Goal: Check status: Check status

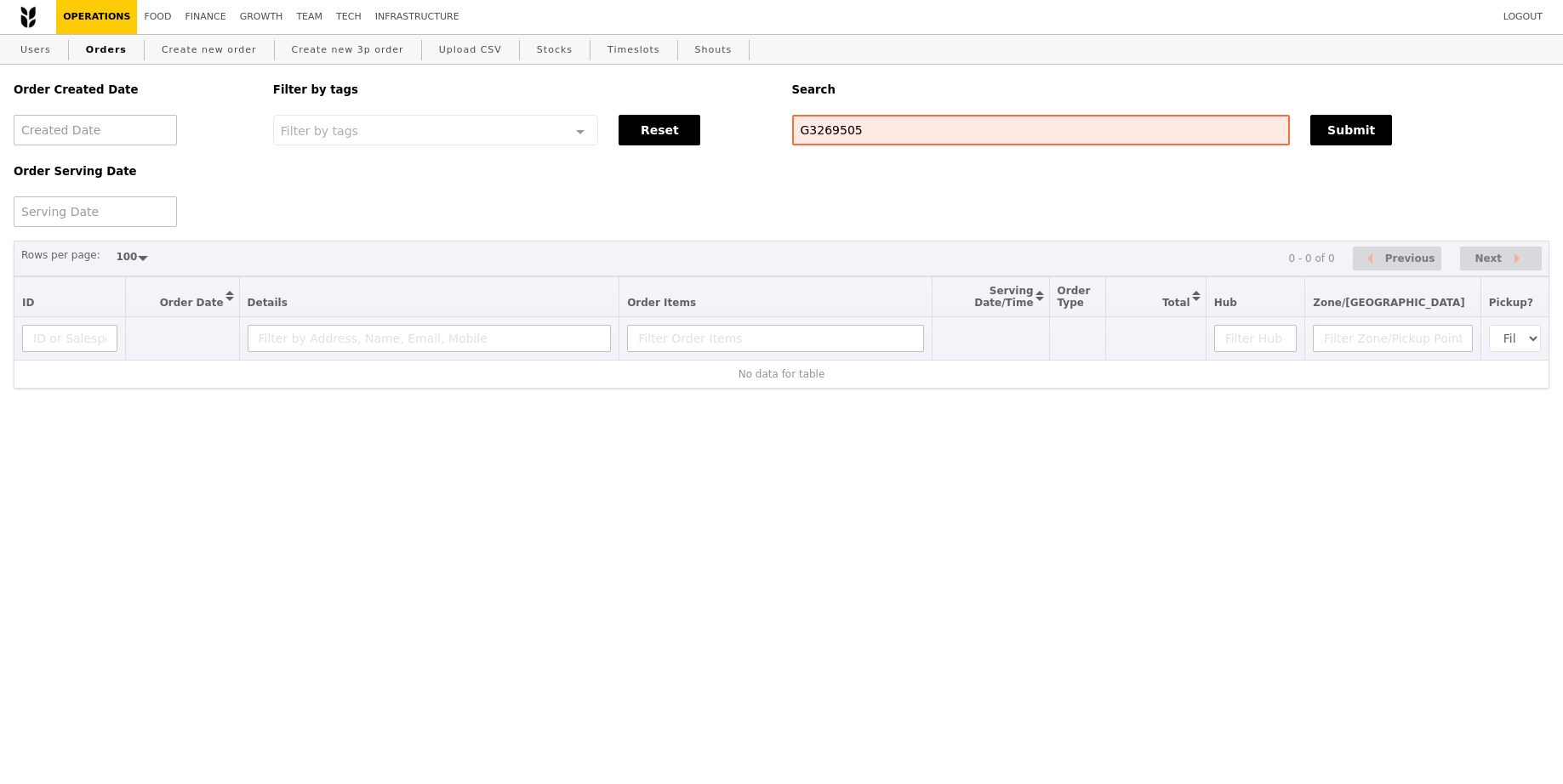
select select "100"
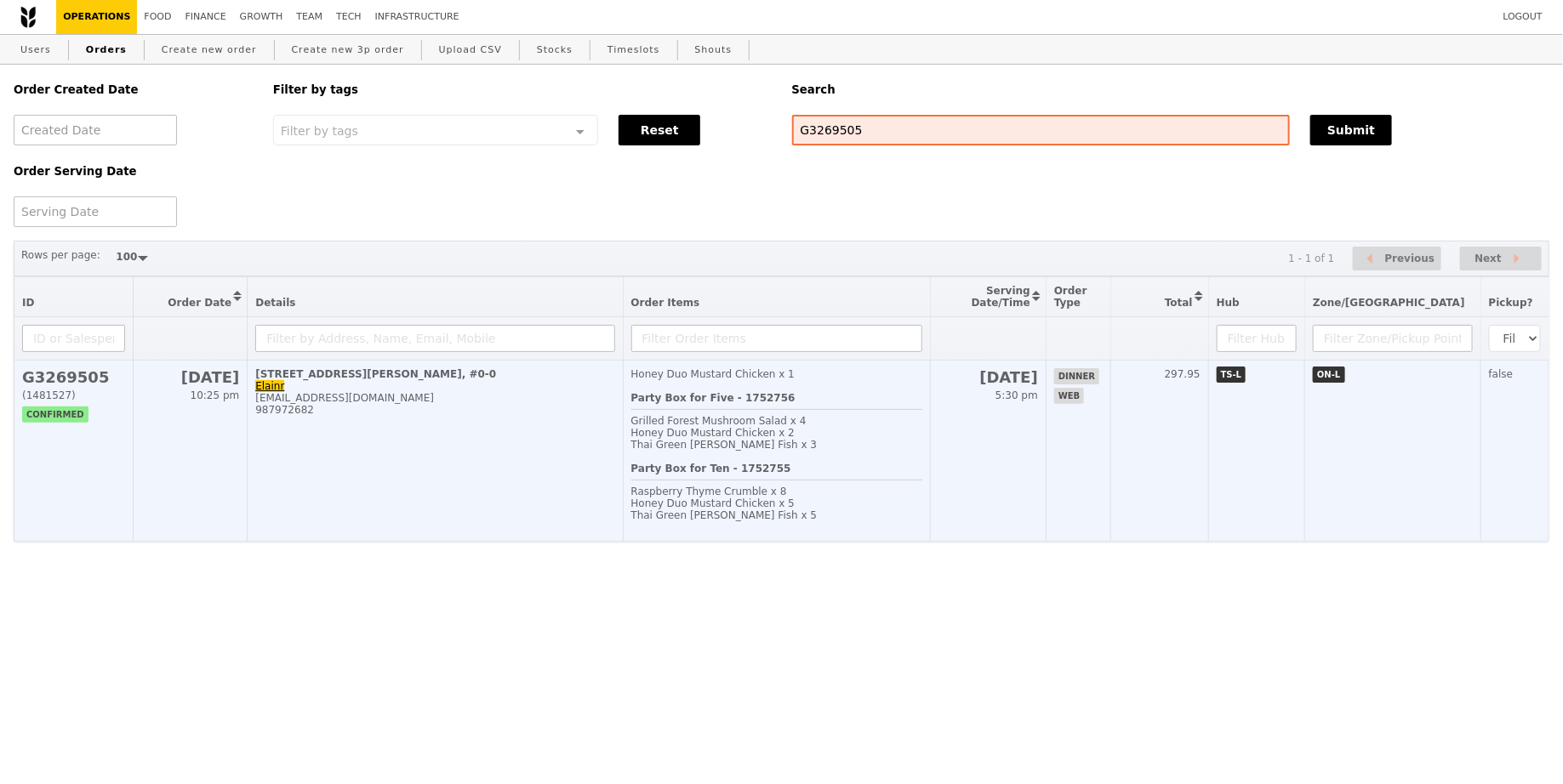
click at [524, 455] on td "[STREET_ADDRESS][PERSON_NAME] Elainr [EMAIL_ADDRESS][DOMAIN_NAME] 987972682" at bounding box center [436, 451] width 376 height 181
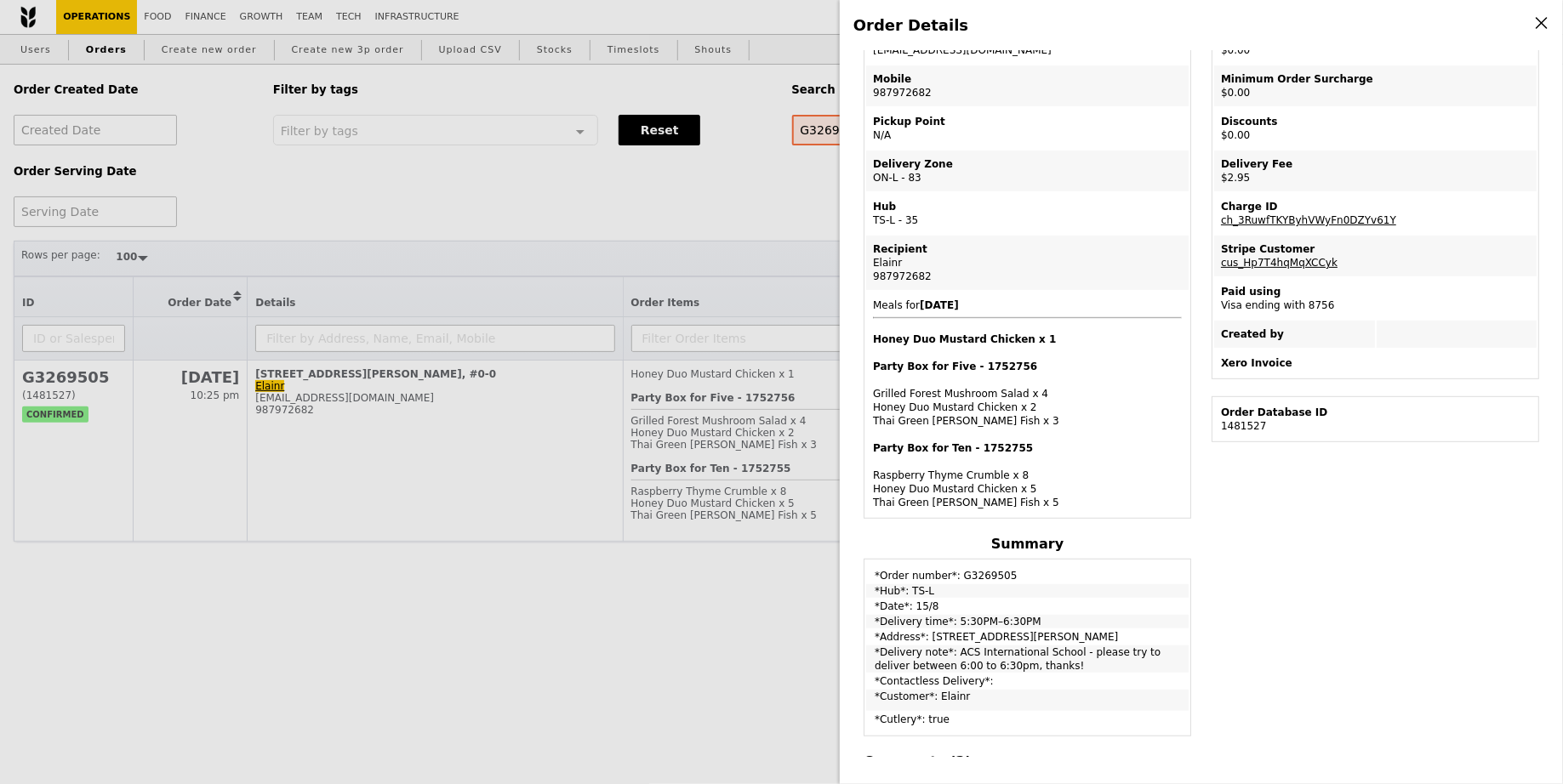
scroll to position [262, 0]
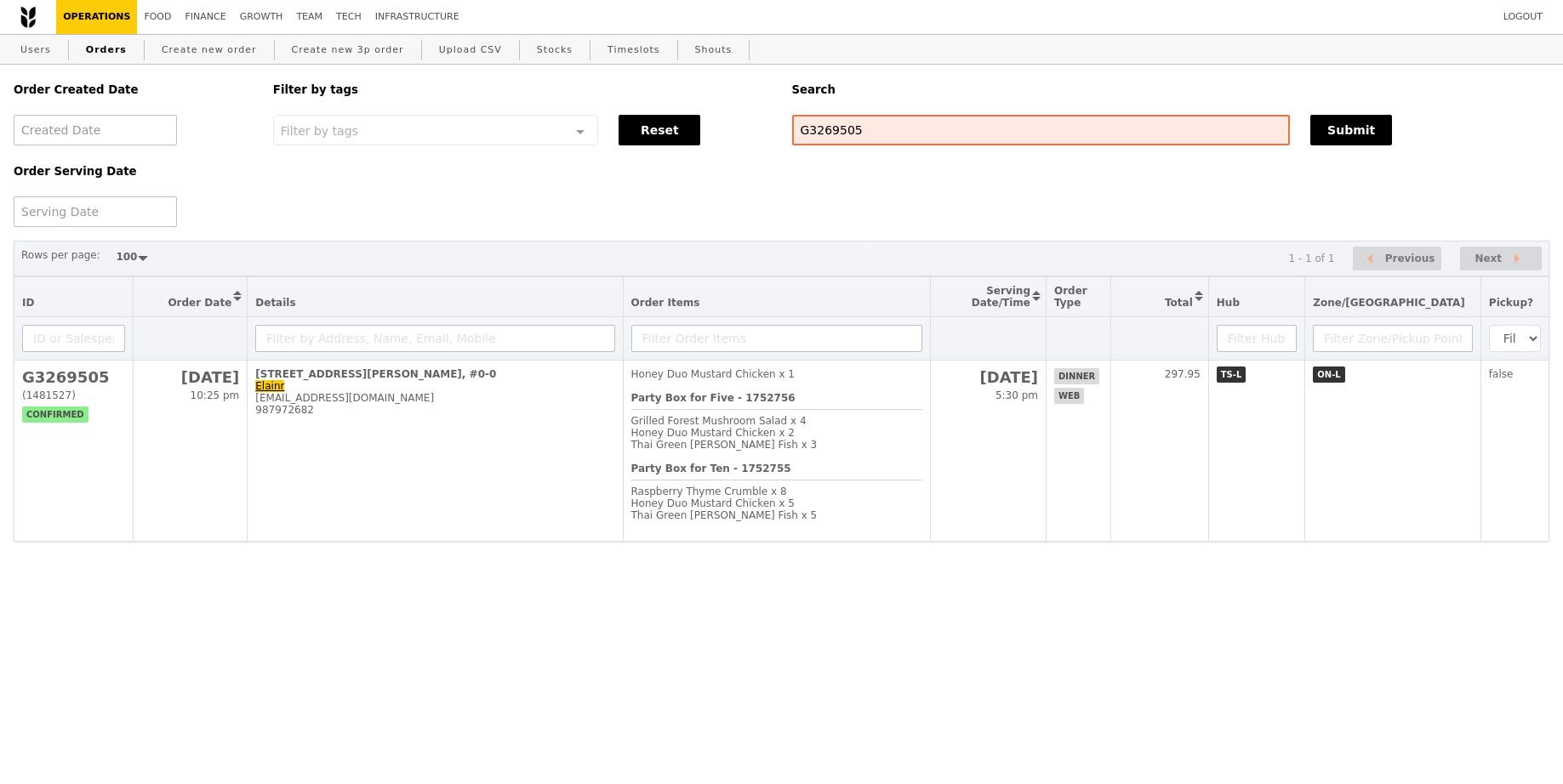
select select "100"
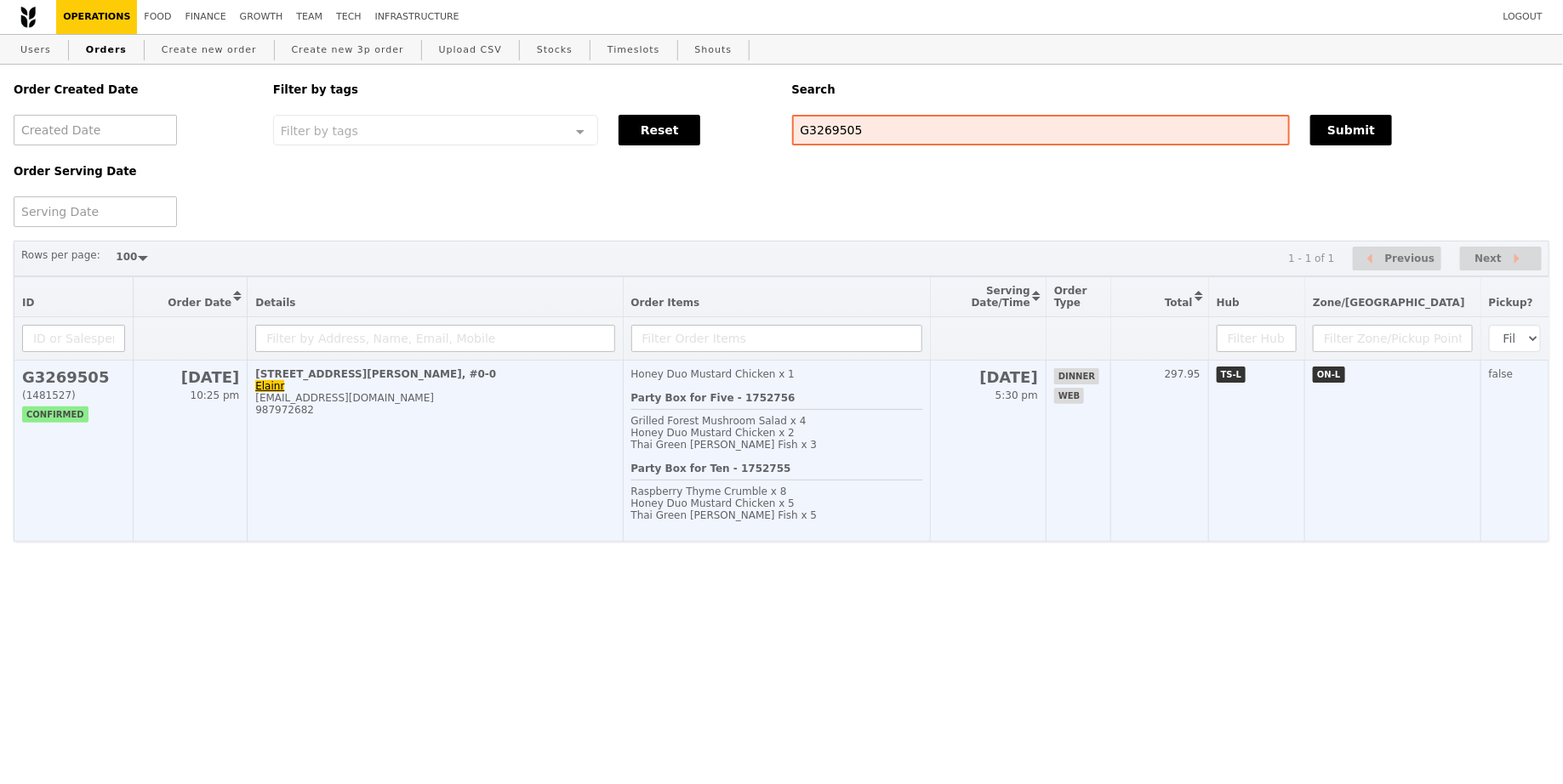
click at [510, 456] on td "[STREET_ADDRESS][PERSON_NAME] Elainr [EMAIL_ADDRESS][DOMAIN_NAME] 987972682" at bounding box center [436, 451] width 376 height 181
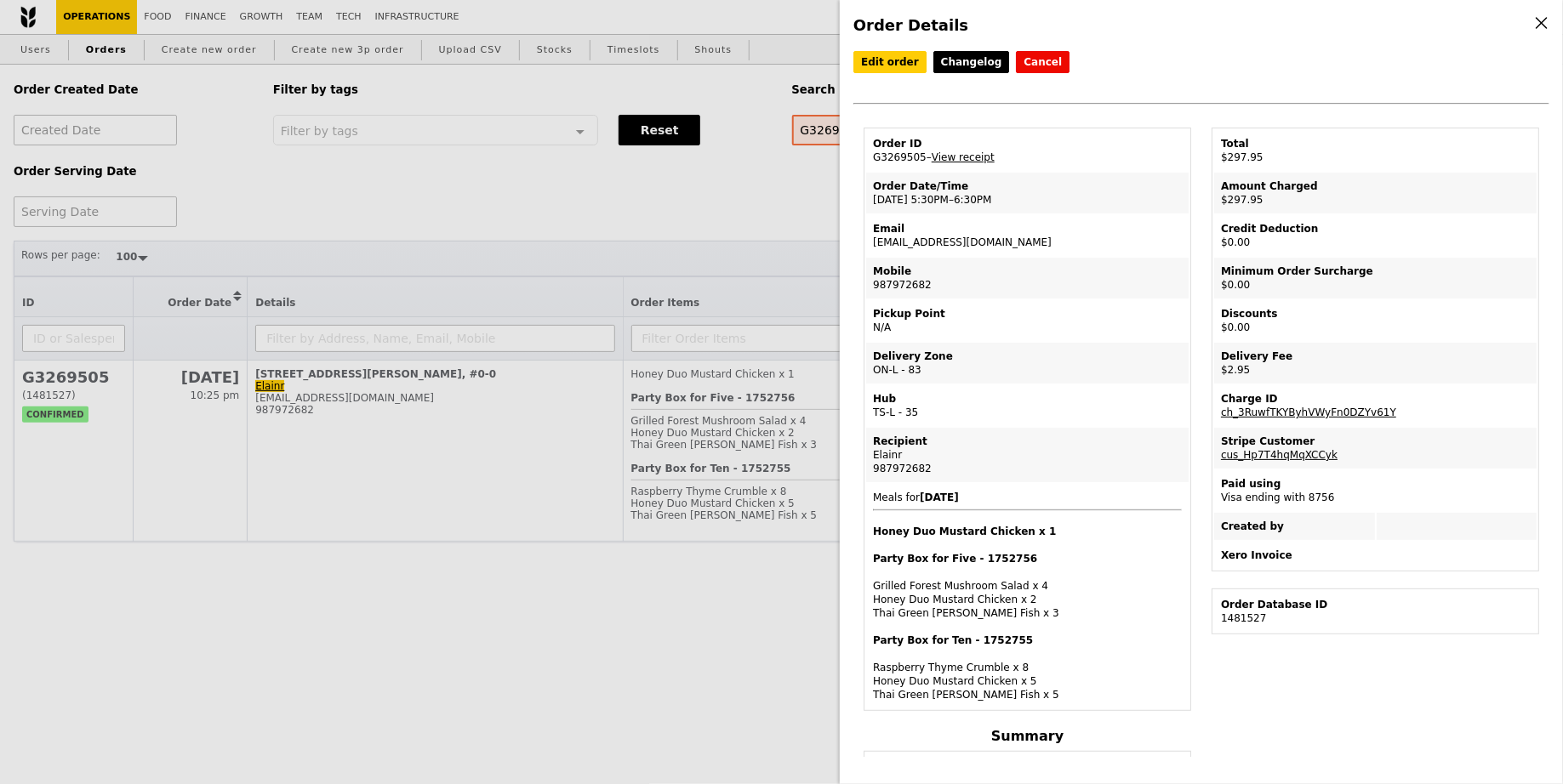
click at [905, 151] on td "Order ID G3269505 – View receipt" at bounding box center [1027, 151] width 322 height 41
copy td "G3269505"
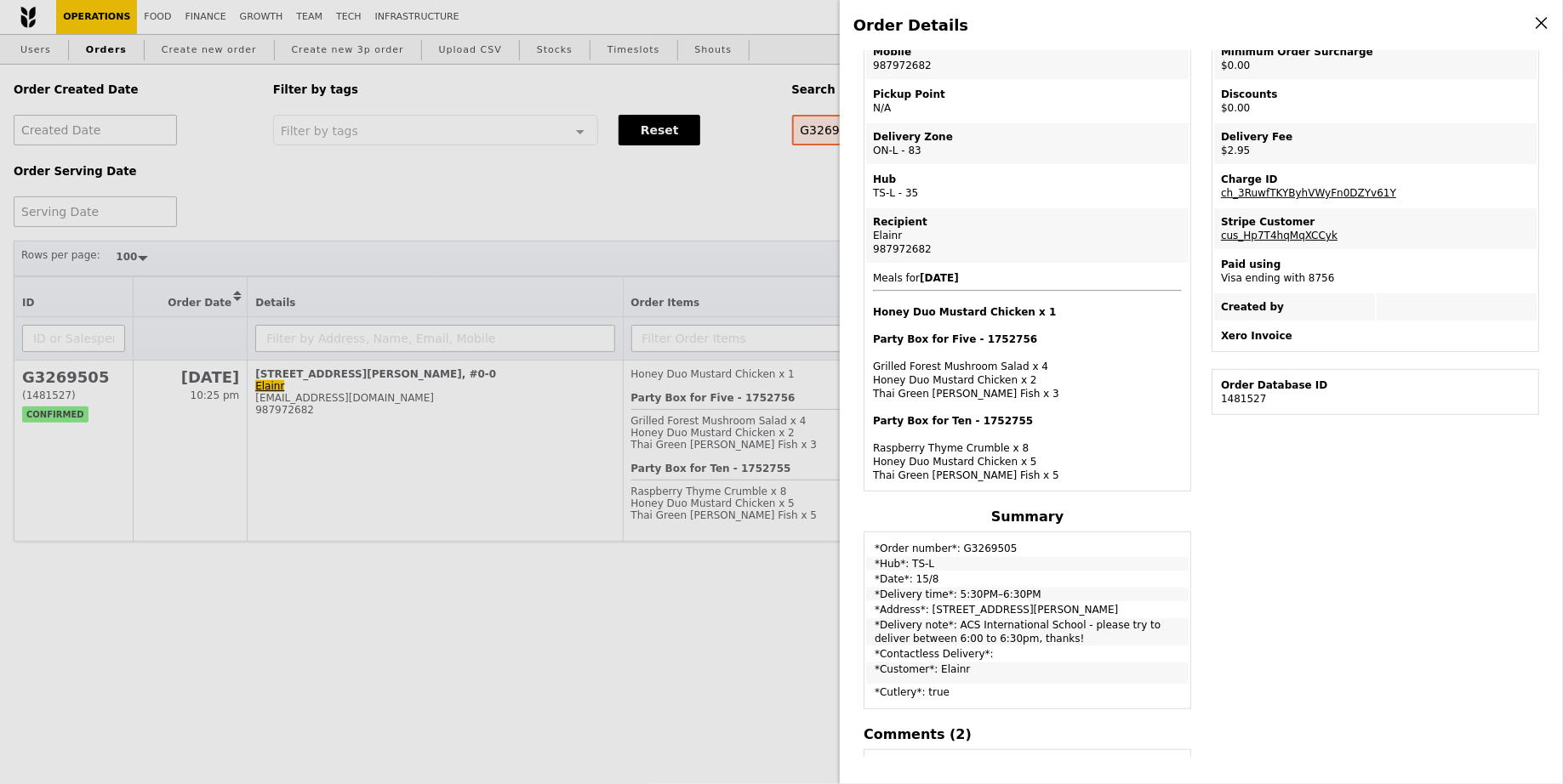
scroll to position [224, 0]
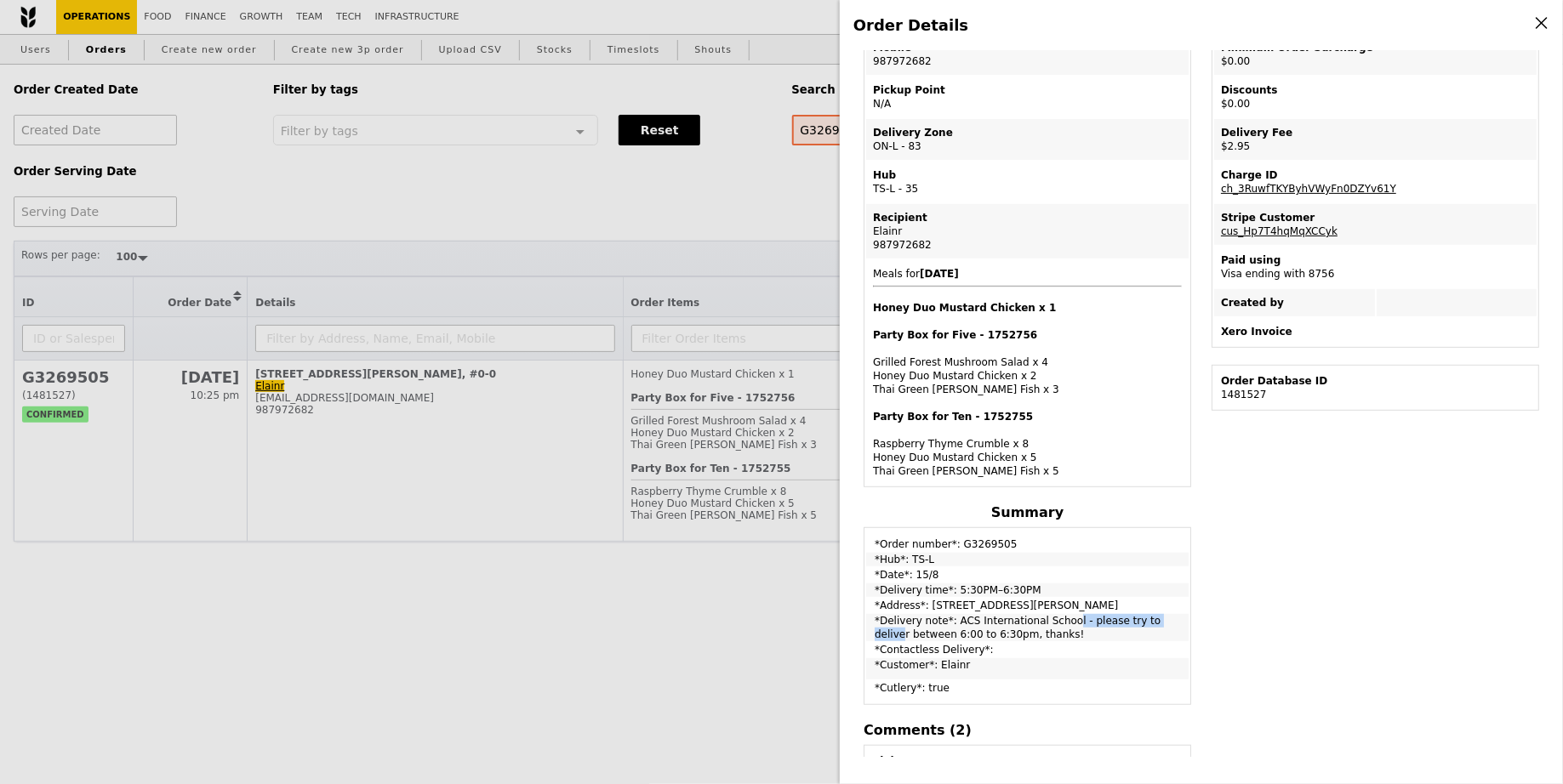
drag, startPoint x: 1072, startPoint y: 613, endPoint x: 954, endPoint y: 613, distance: 118.0
click at [954, 613] on td "*Delivery note*: ACS International School - please try to deliver between 6:00 …" at bounding box center [1027, 627] width 322 height 28
copy td "ACS International School"
click at [1034, 411] on h4 "Party Box for Ten - 1752755" at bounding box center [1027, 416] width 309 height 13
